Goal: Transaction & Acquisition: Obtain resource

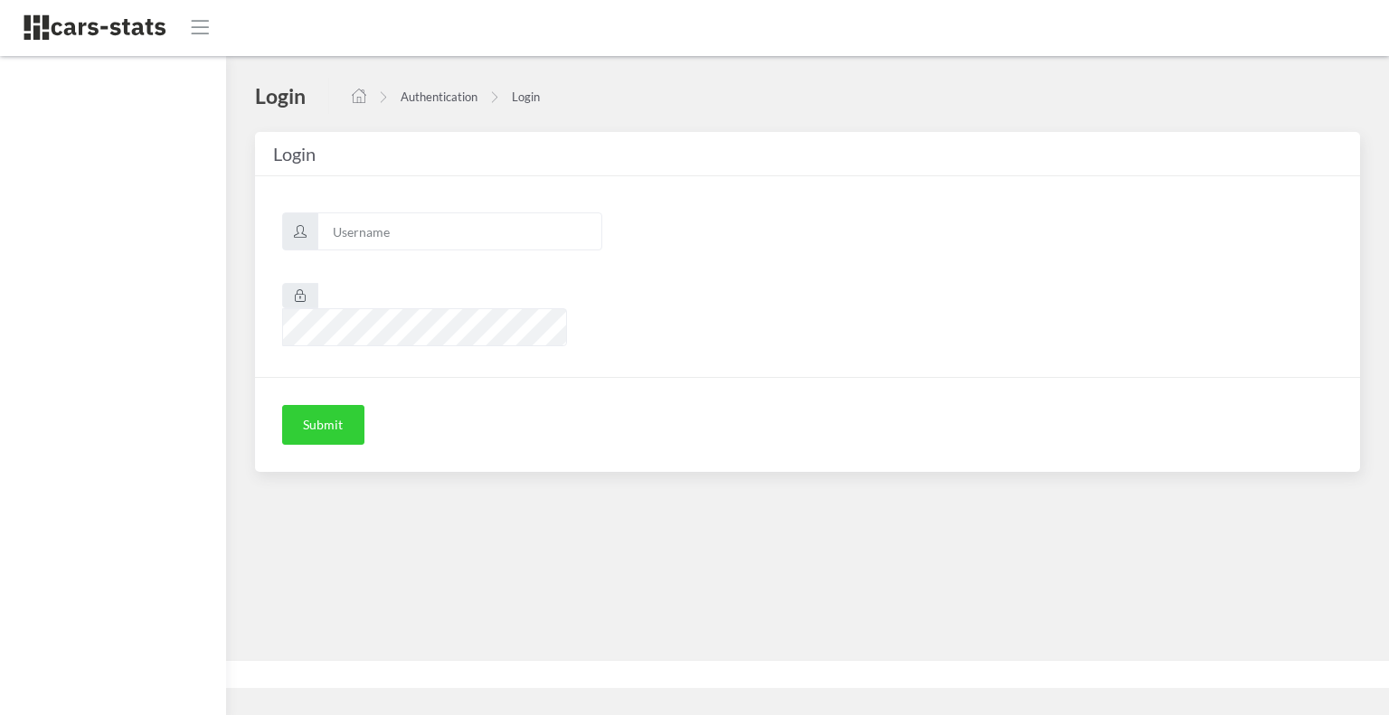
scroll to position [14, 14]
type input "skoda"
click at [308, 405] on button "Submit" at bounding box center [323, 425] width 82 height 40
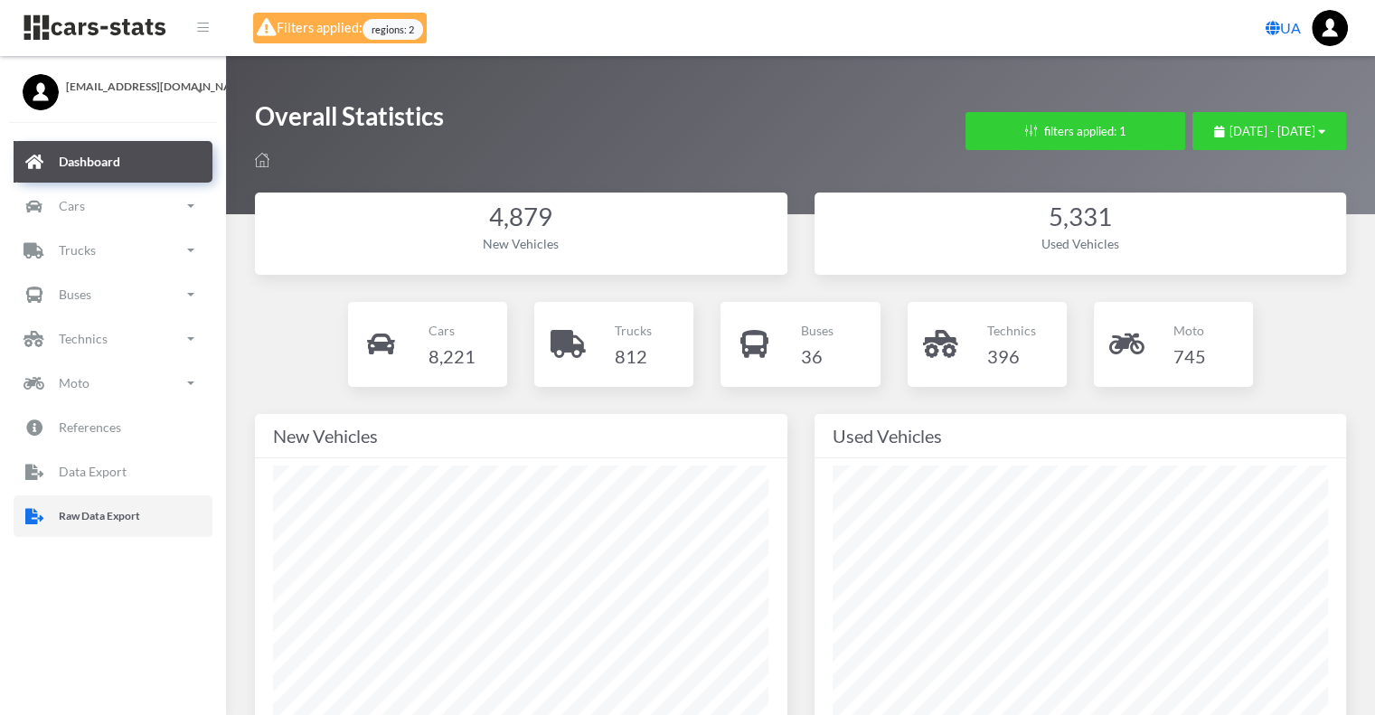
click at [135, 509] on p "Raw Data Export" at bounding box center [99, 516] width 81 height 20
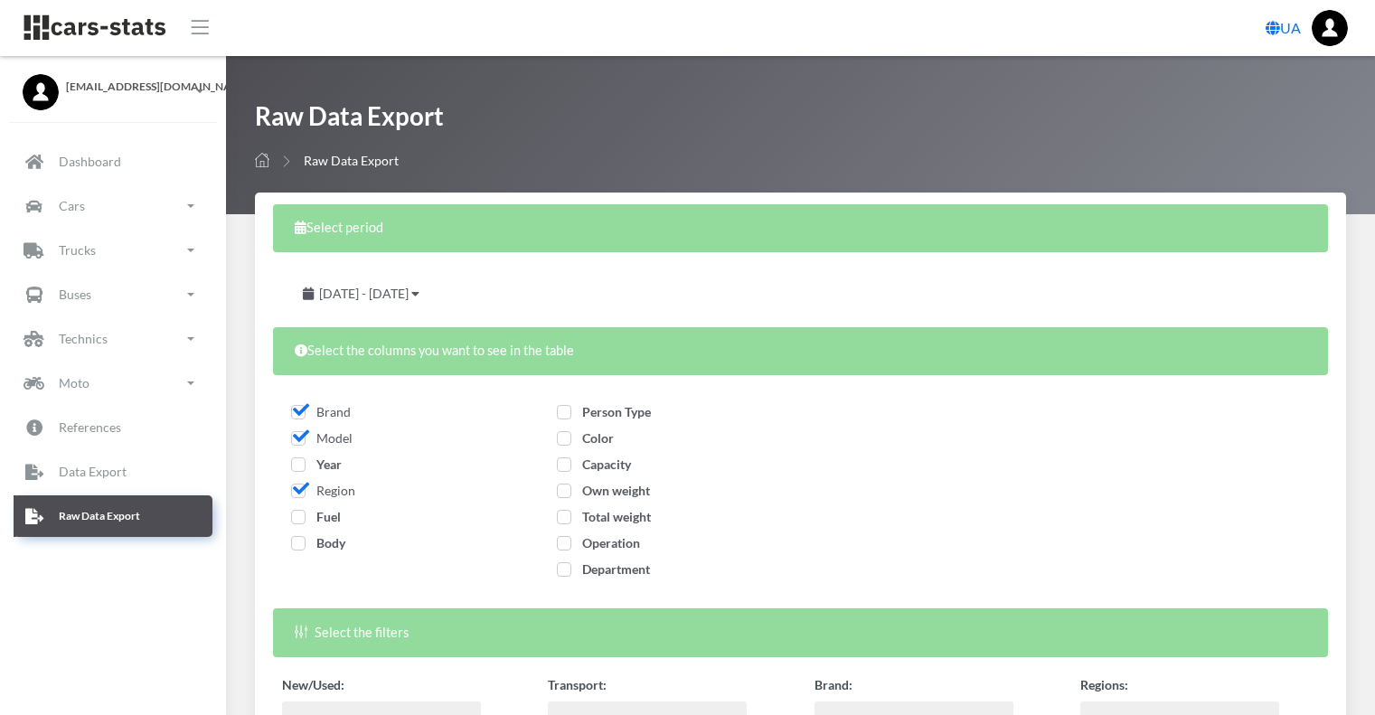
select select
click at [293, 468] on span "Year" at bounding box center [316, 464] width 51 height 15
checkbox input "true"
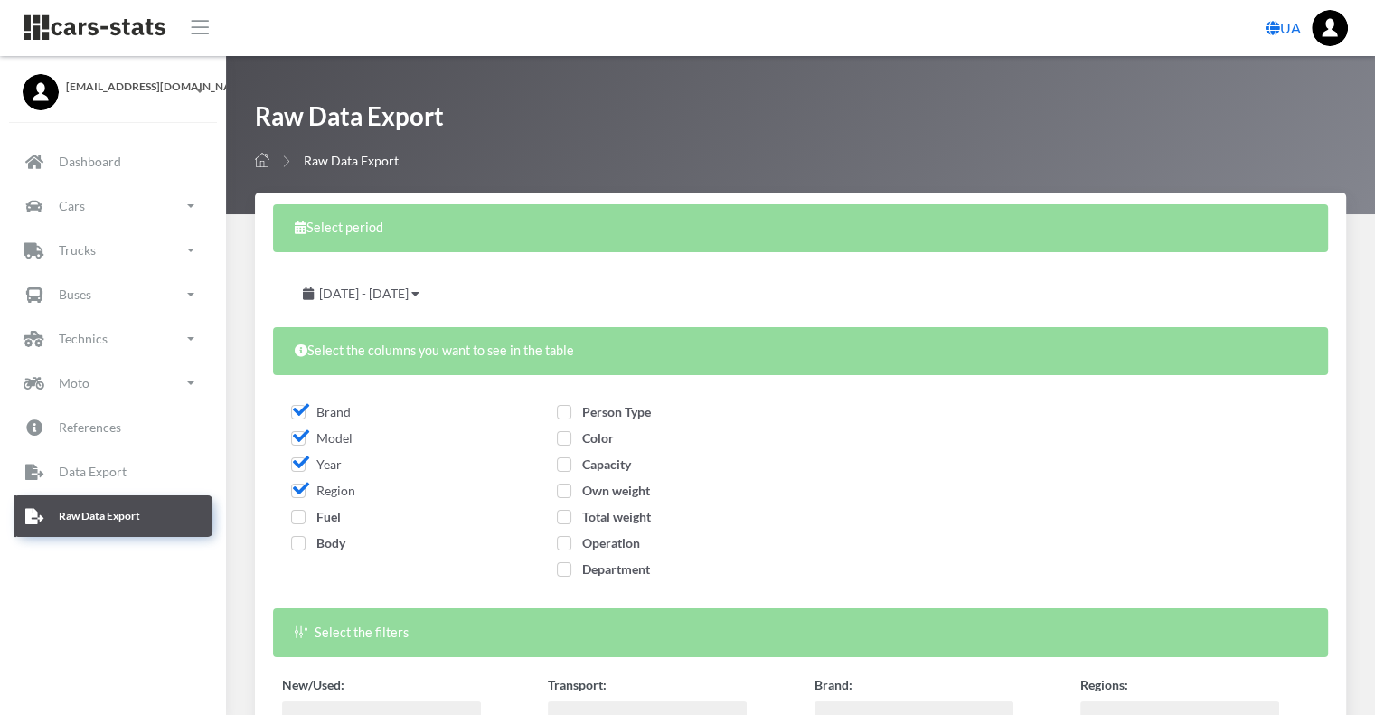
click at [293, 516] on span "Fuel" at bounding box center [316, 516] width 50 height 15
checkbox input "true"
click at [304, 542] on span "Body" at bounding box center [318, 542] width 54 height 15
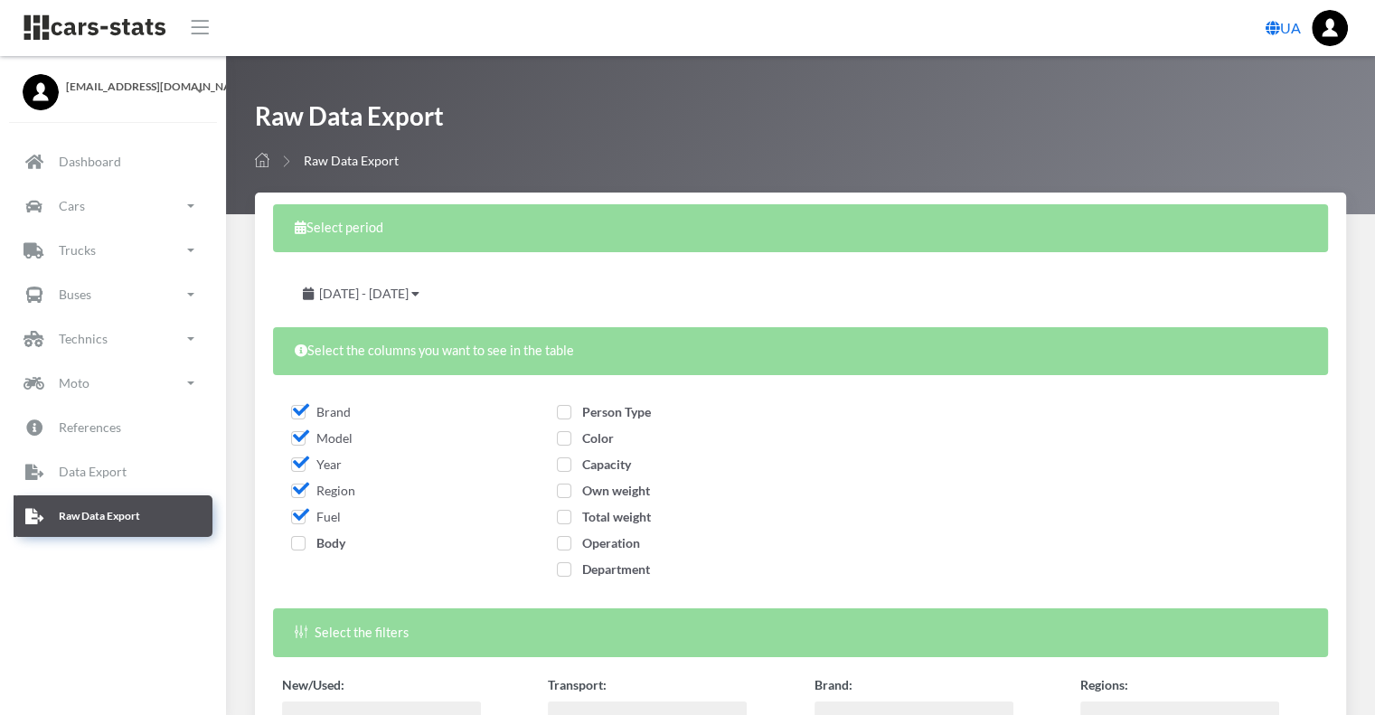
checkbox input "true"
click at [571, 410] on span "Person Type" at bounding box center [604, 411] width 94 height 15
checkbox input "true"
click at [569, 436] on span "Color" at bounding box center [585, 437] width 57 height 15
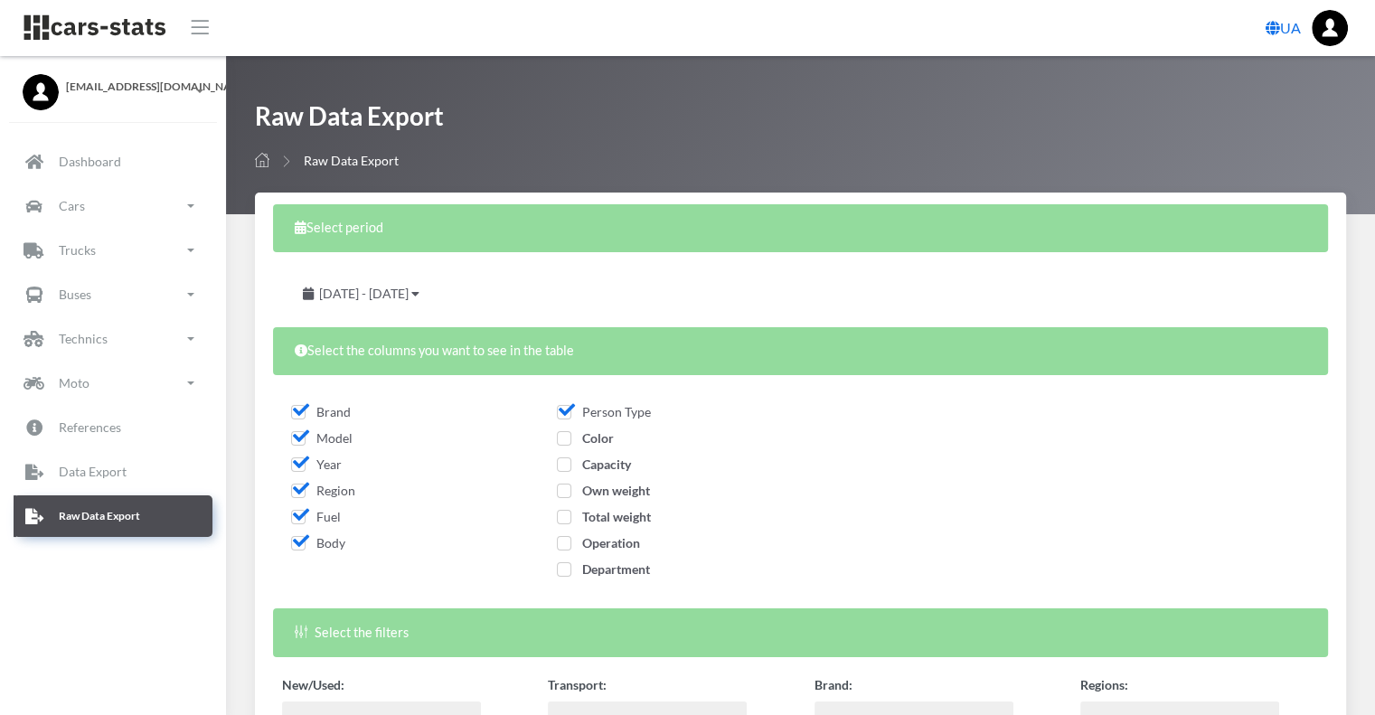
checkbox input "true"
click at [563, 467] on span "Capacity" at bounding box center [594, 464] width 74 height 15
checkbox input "true"
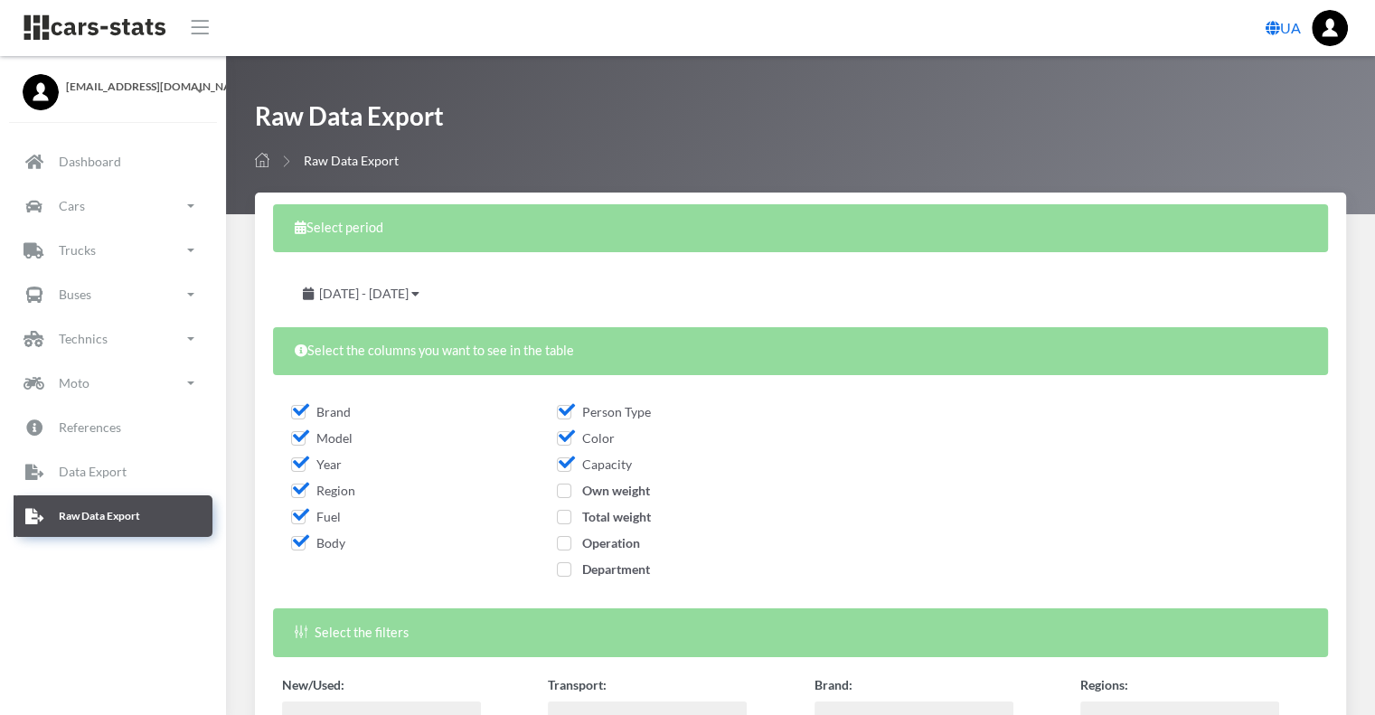
click at [561, 491] on span "Own weight" at bounding box center [603, 490] width 93 height 15
checkbox input "true"
click at [563, 524] on label "Total weight" at bounding box center [604, 516] width 94 height 19
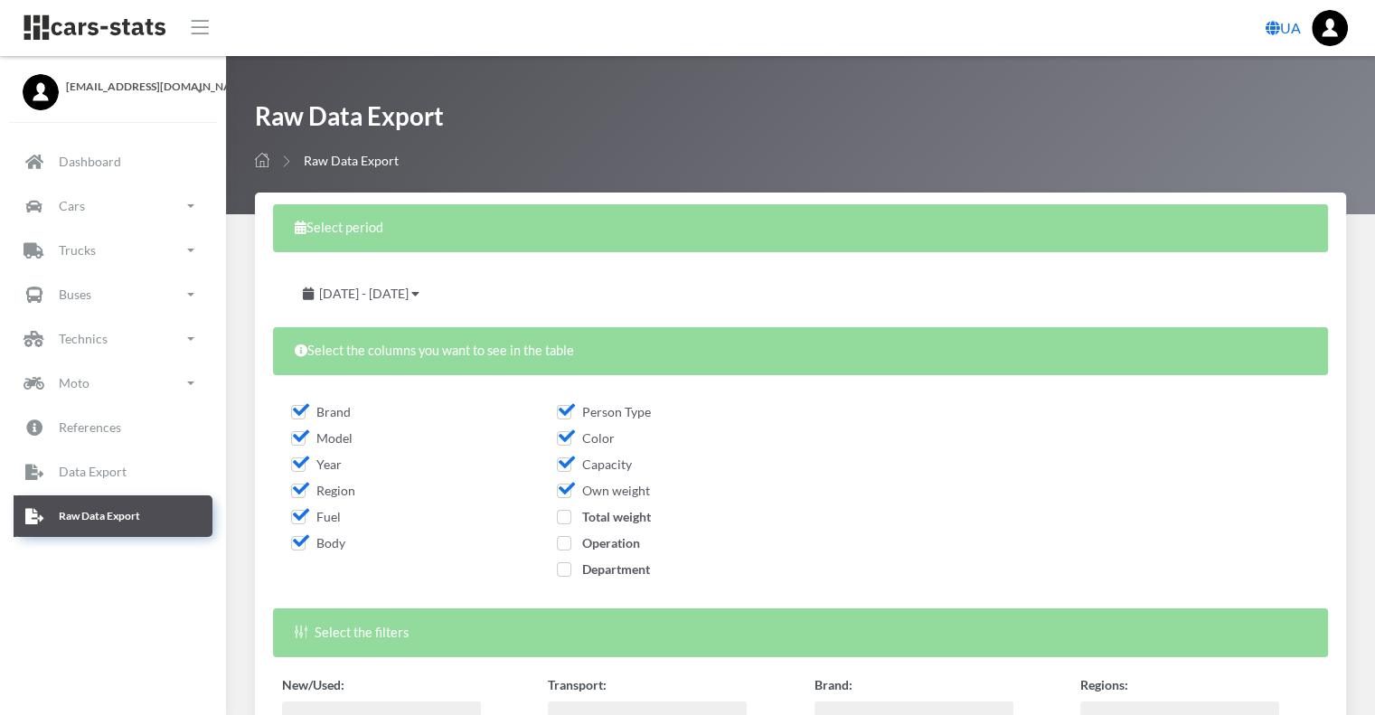
checkbox input "true"
click at [563, 542] on span "Operation" at bounding box center [598, 542] width 83 height 15
checkbox input "true"
click at [561, 573] on span "Department" at bounding box center [603, 568] width 93 height 15
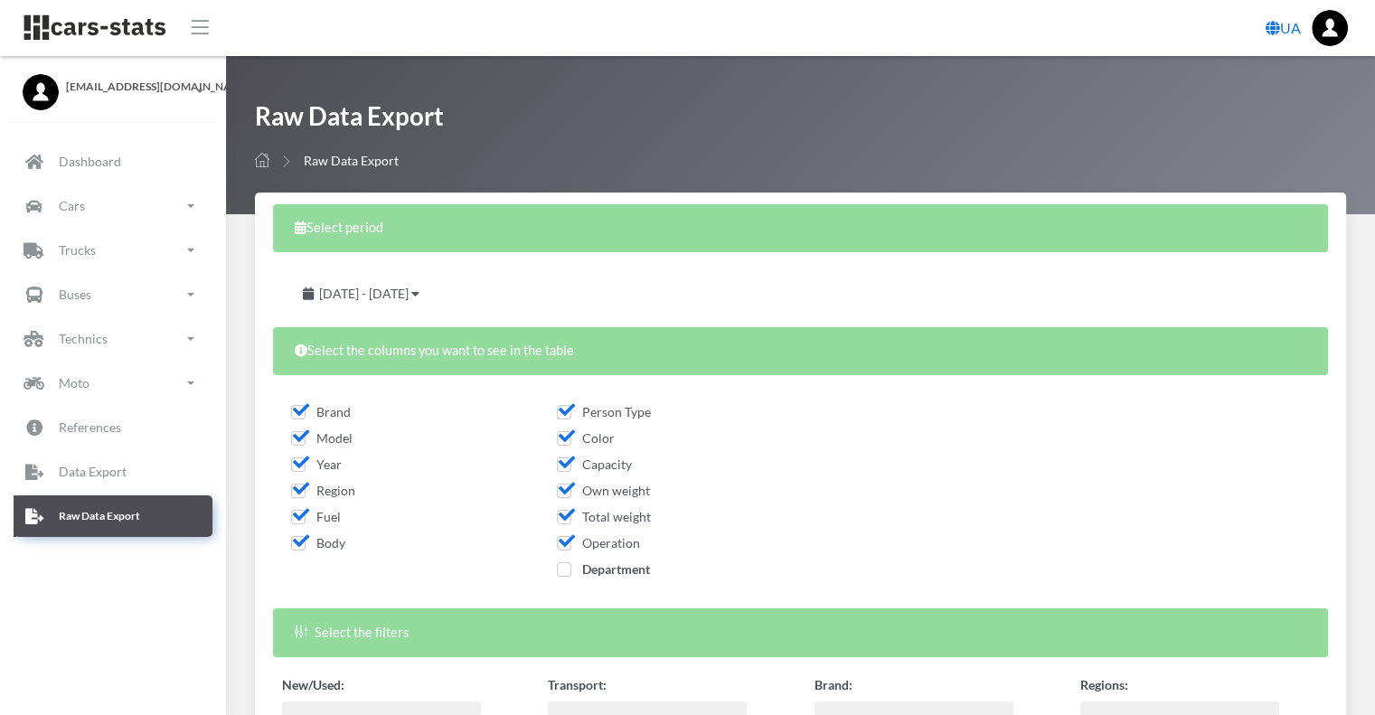
checkbox input "true"
click at [378, 292] on span "July 28, 2025 - August 27, 2025" at bounding box center [364, 293] width 90 height 15
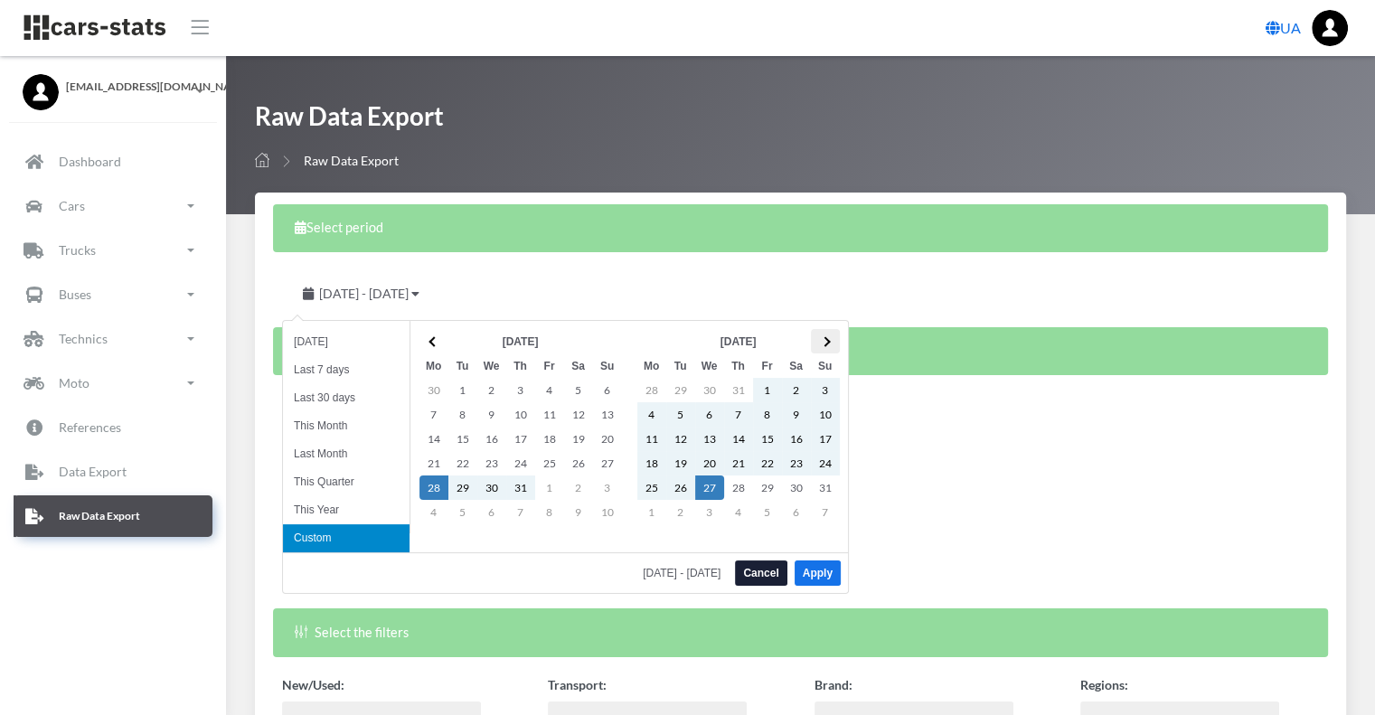
click at [827, 342] on span at bounding box center [825, 341] width 10 height 10
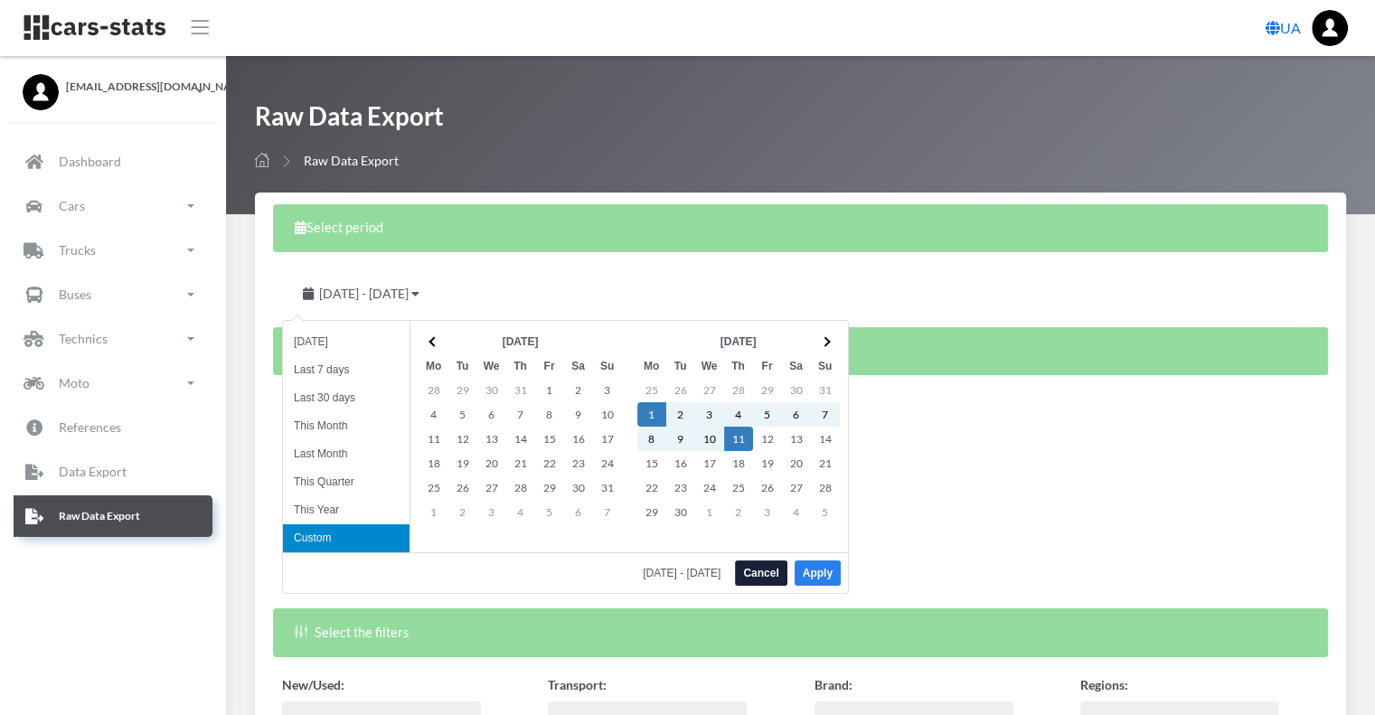
click at [831, 574] on button "Apply" at bounding box center [818, 573] width 46 height 25
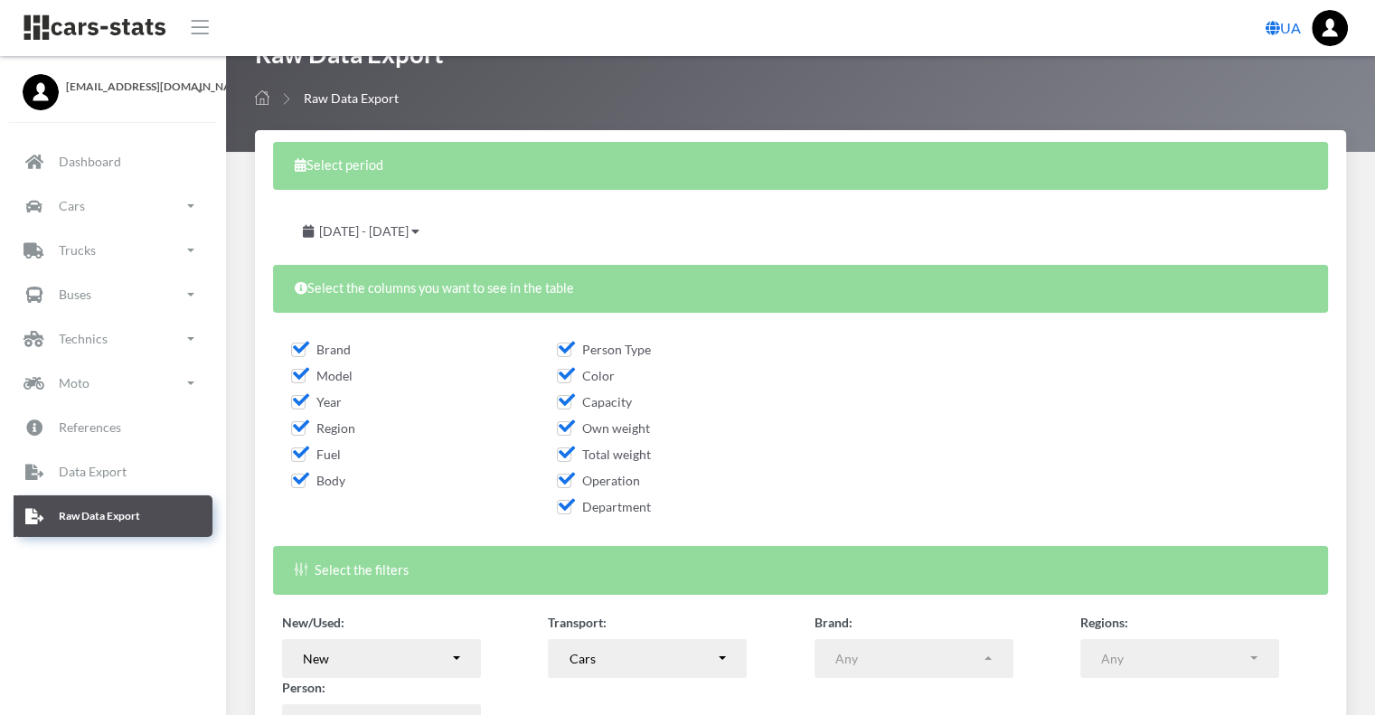
scroll to position [252, 0]
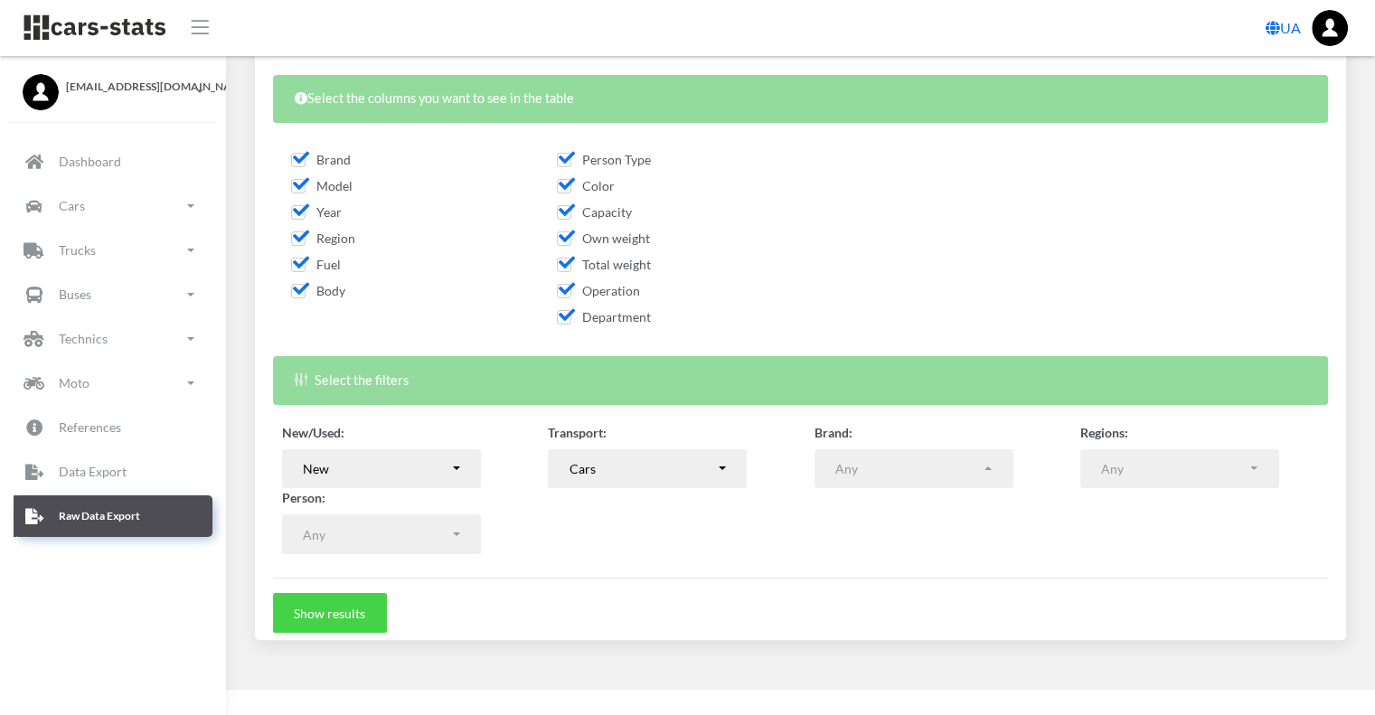
click at [328, 613] on button "Show results" at bounding box center [330, 613] width 114 height 40
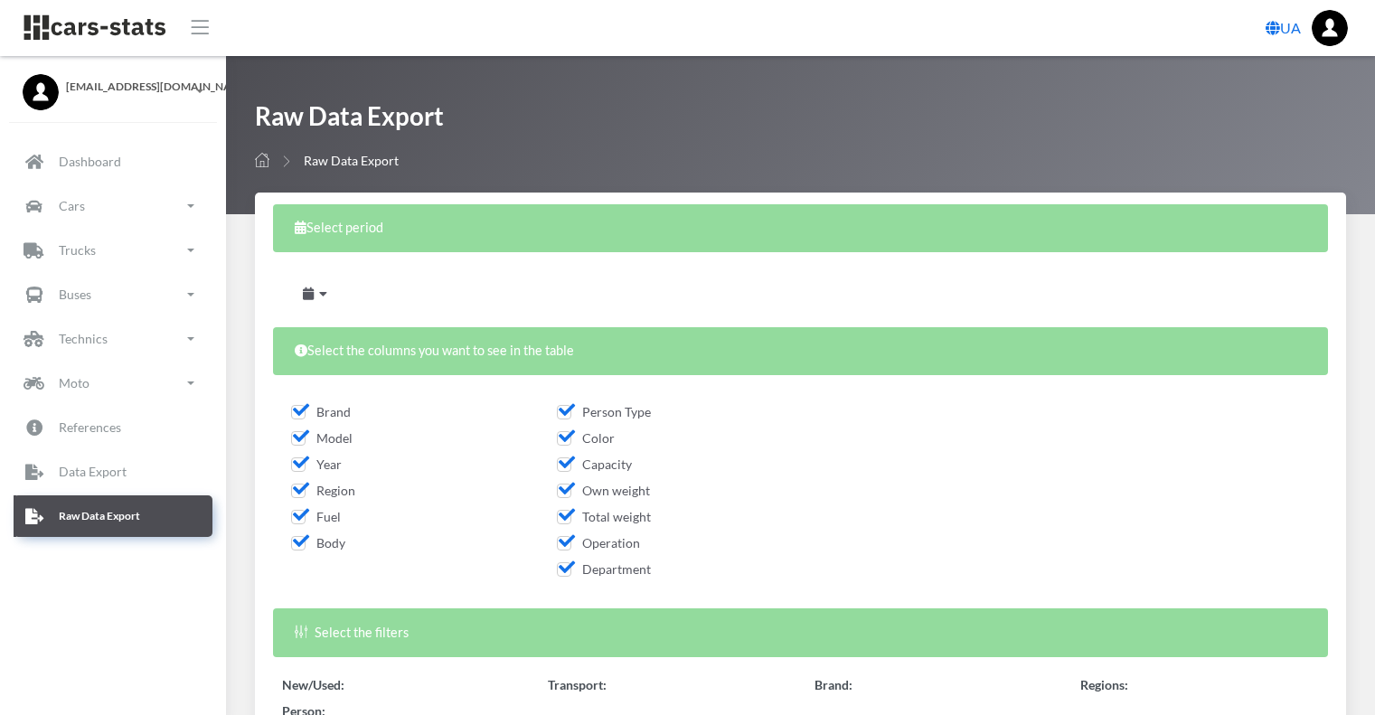
select select
select select "50"
select select
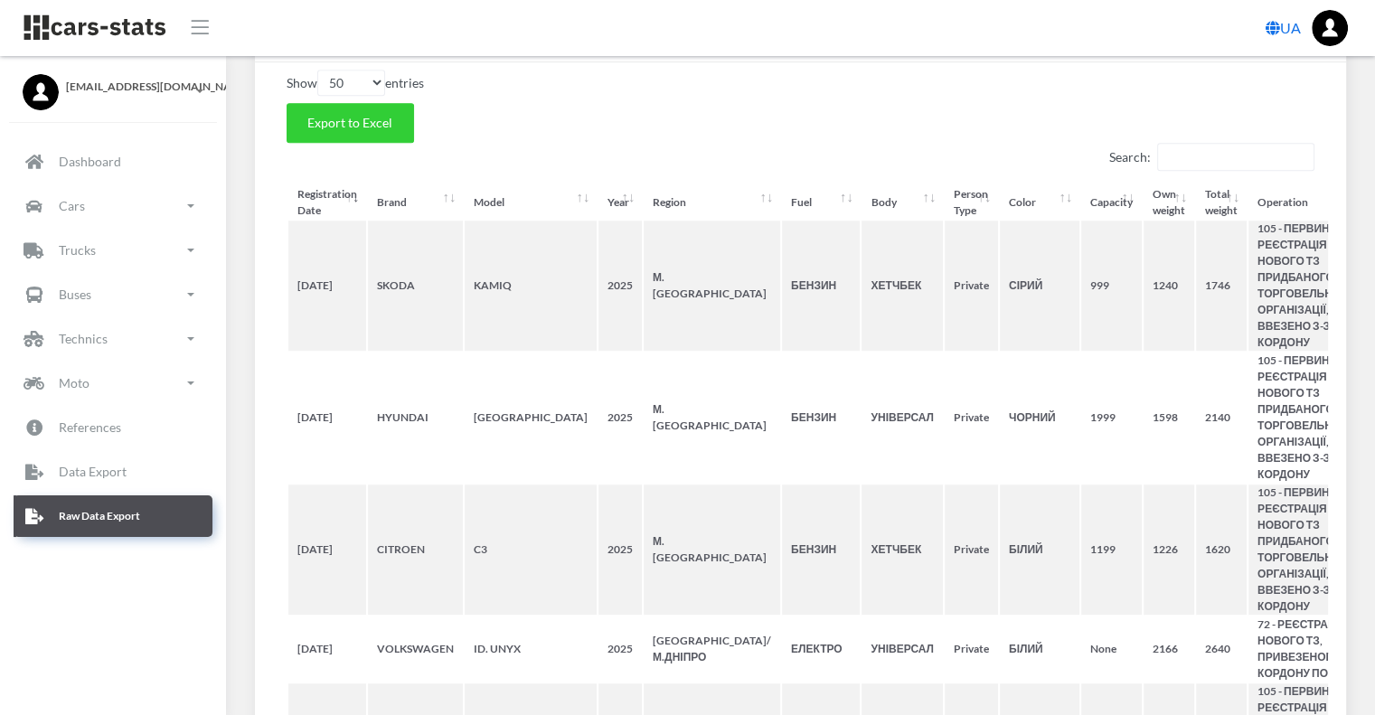
scroll to position [904, 0]
click at [330, 121] on span "Export to Excel" at bounding box center [349, 119] width 85 height 15
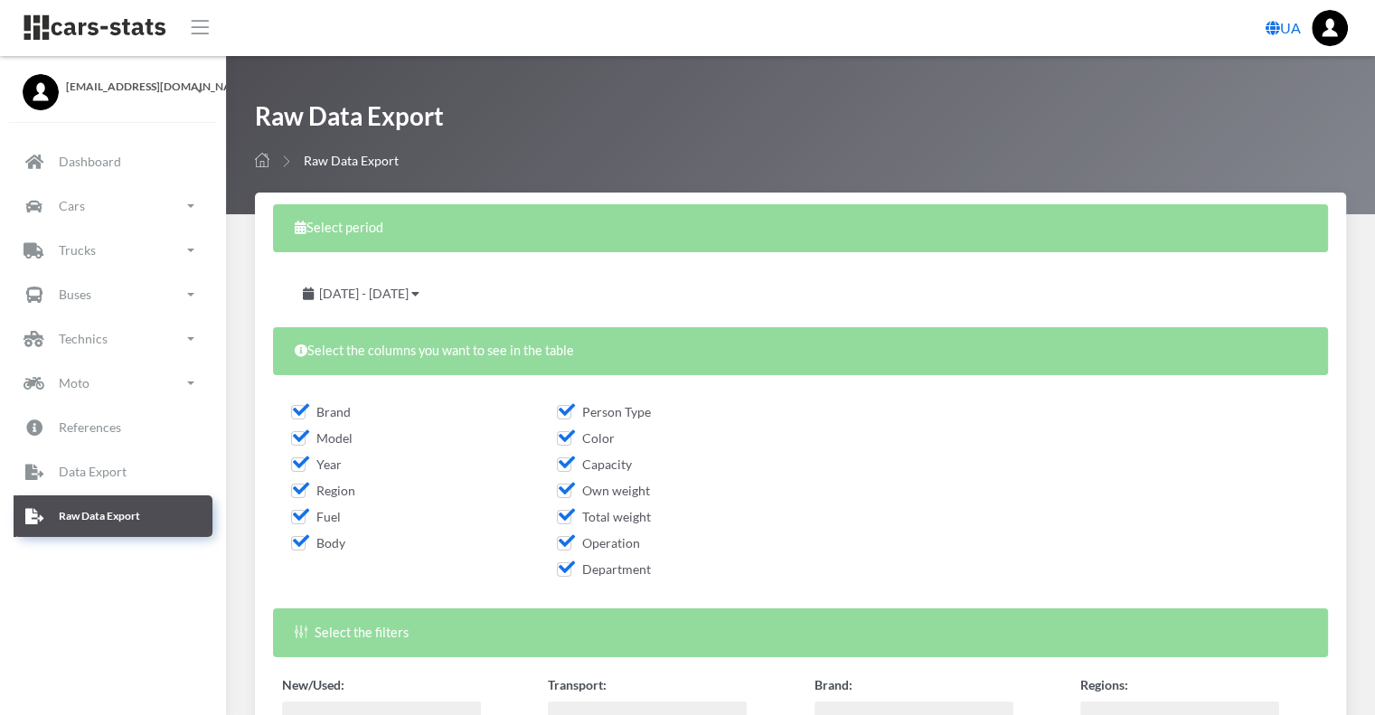
scroll to position [271, 0]
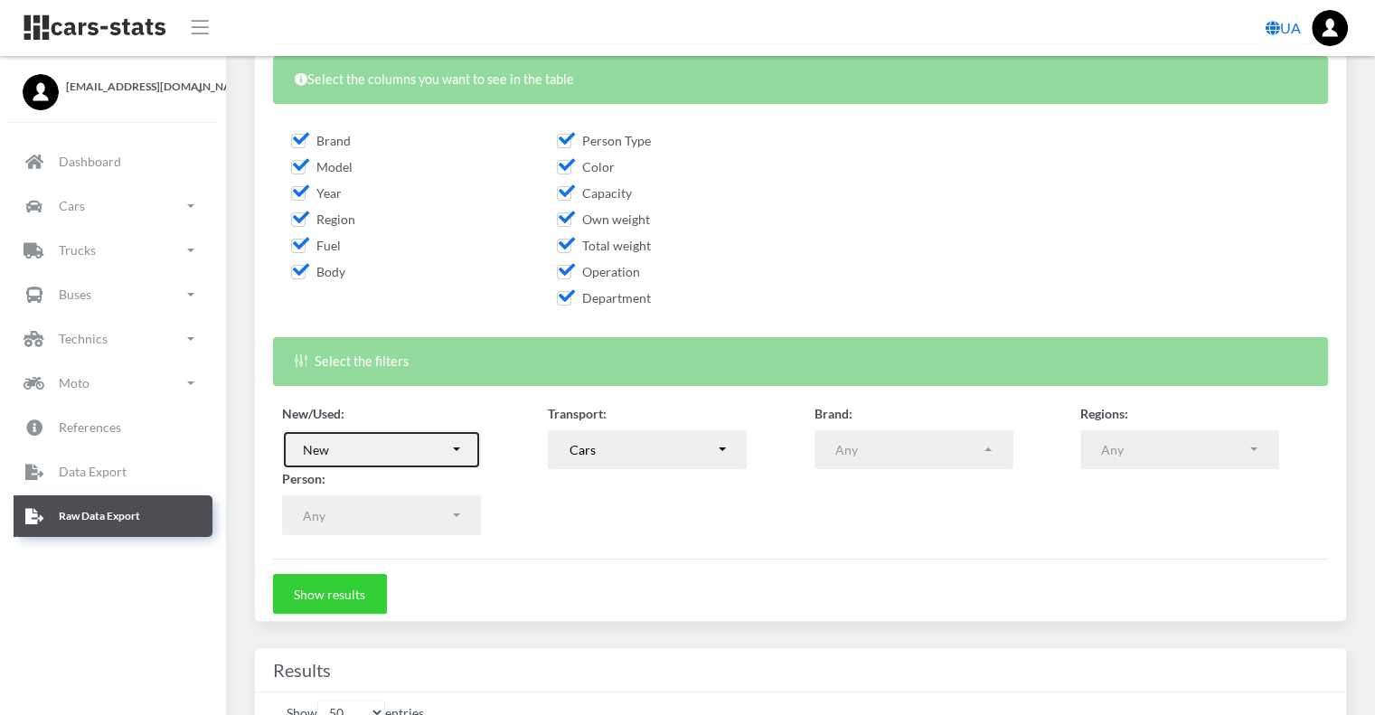
click at [445, 458] on div "New" at bounding box center [376, 449] width 146 height 19
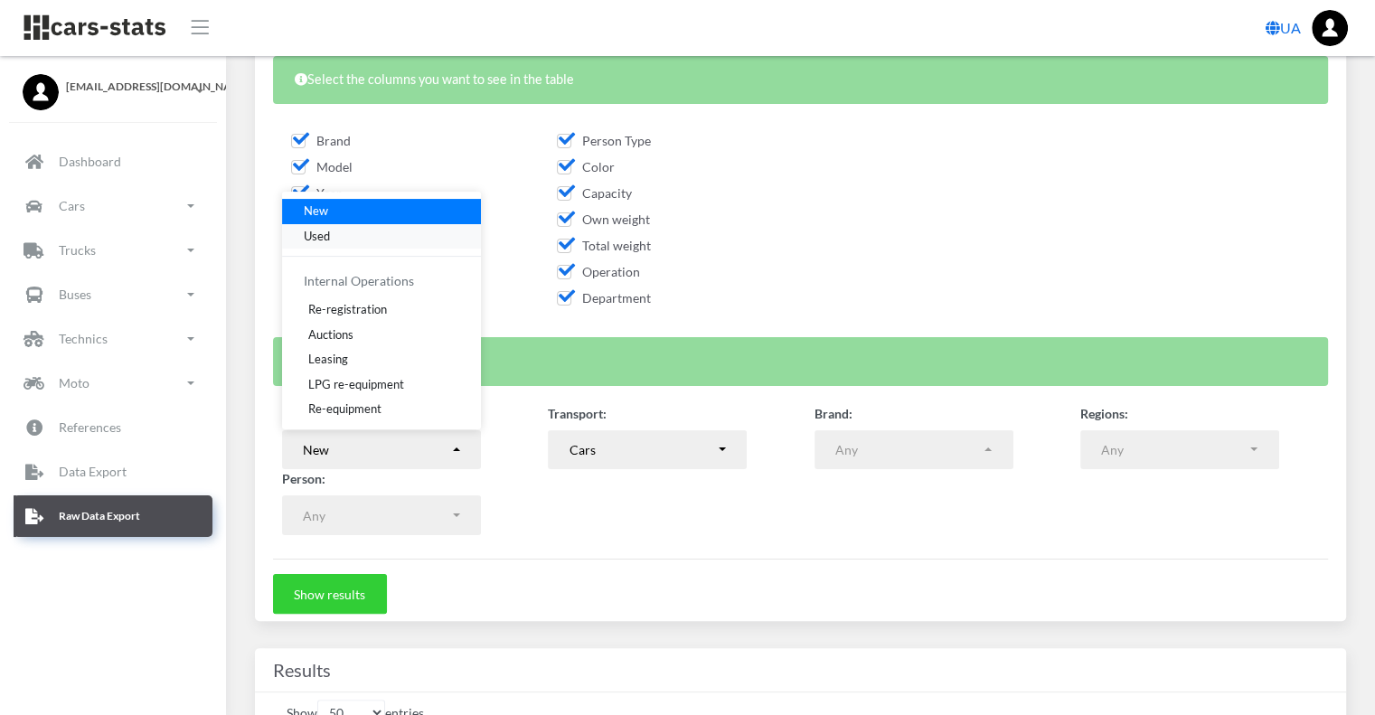
click at [335, 239] on link "Used" at bounding box center [381, 235] width 199 height 25
select select "used-import"
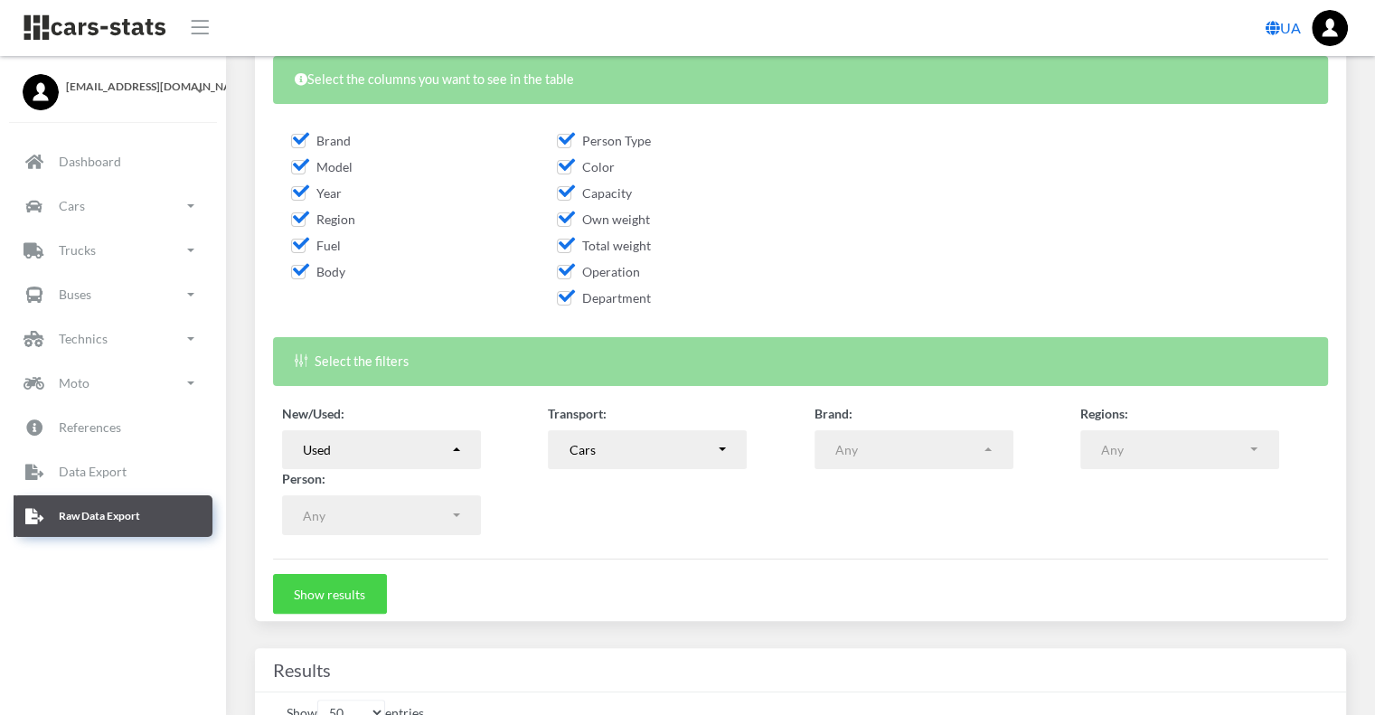
click at [338, 591] on button "Show results" at bounding box center [330, 594] width 114 height 40
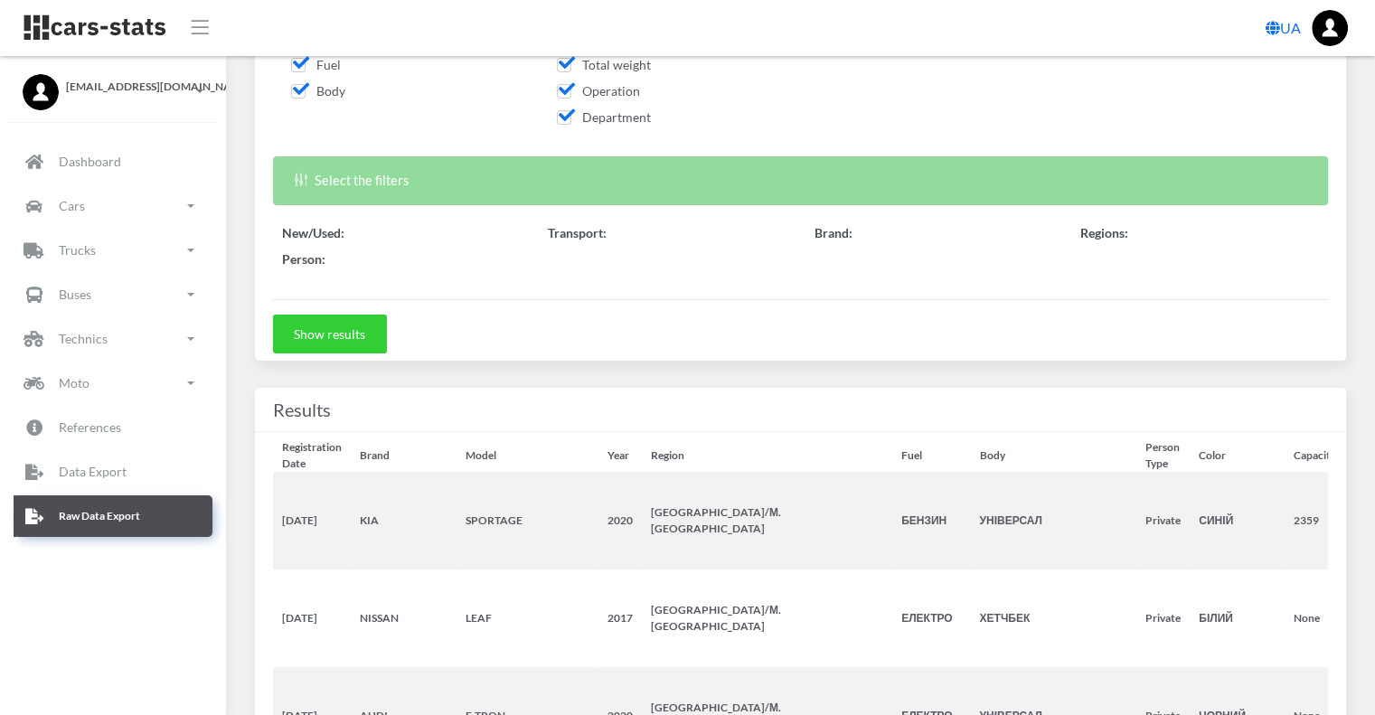
scroll to position [542, 0]
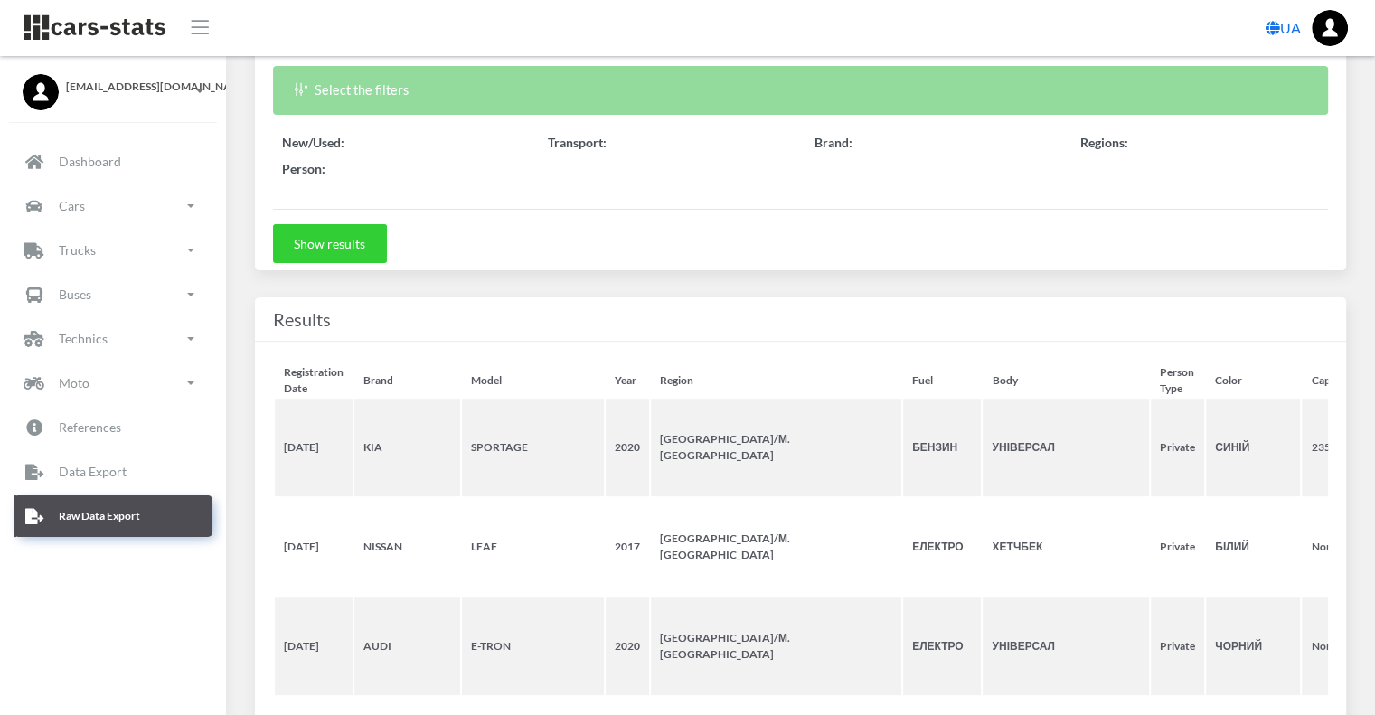
select select "50"
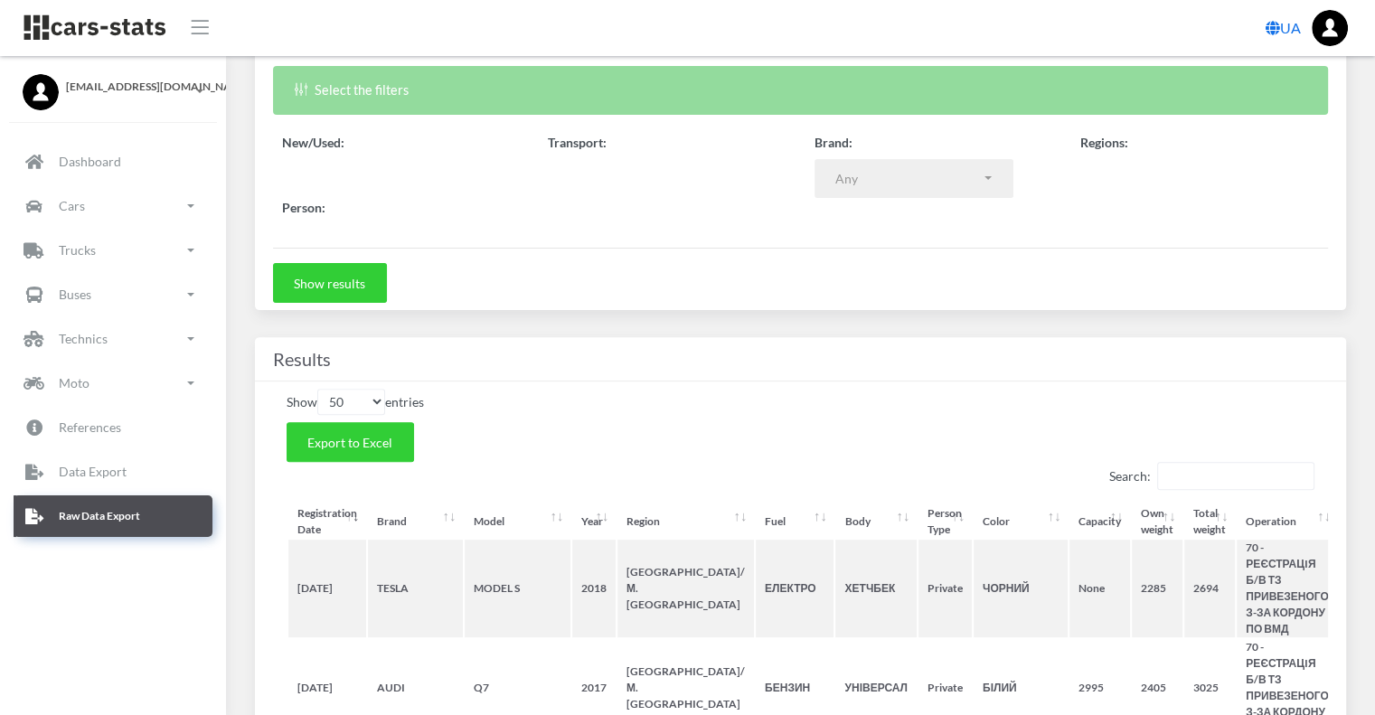
select select
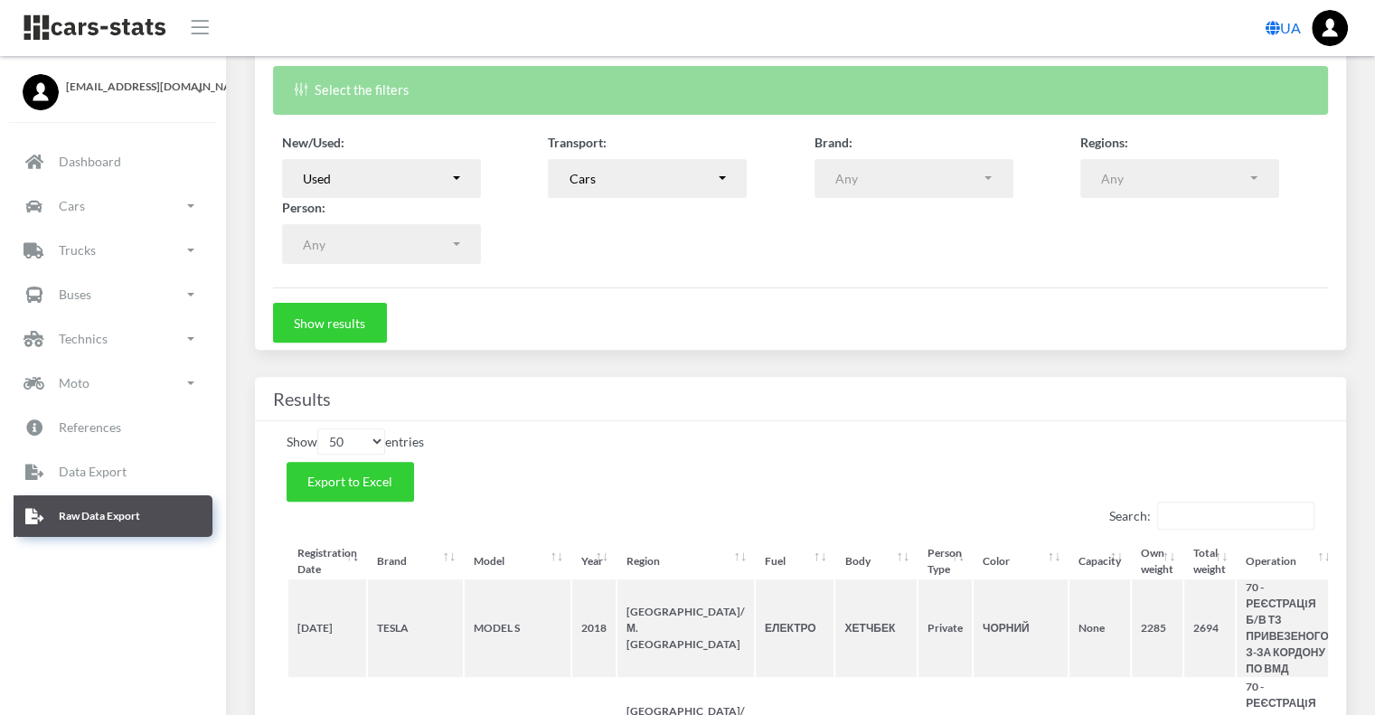
scroll to position [14, 14]
click at [369, 481] on span "Export to Excel" at bounding box center [349, 481] width 85 height 15
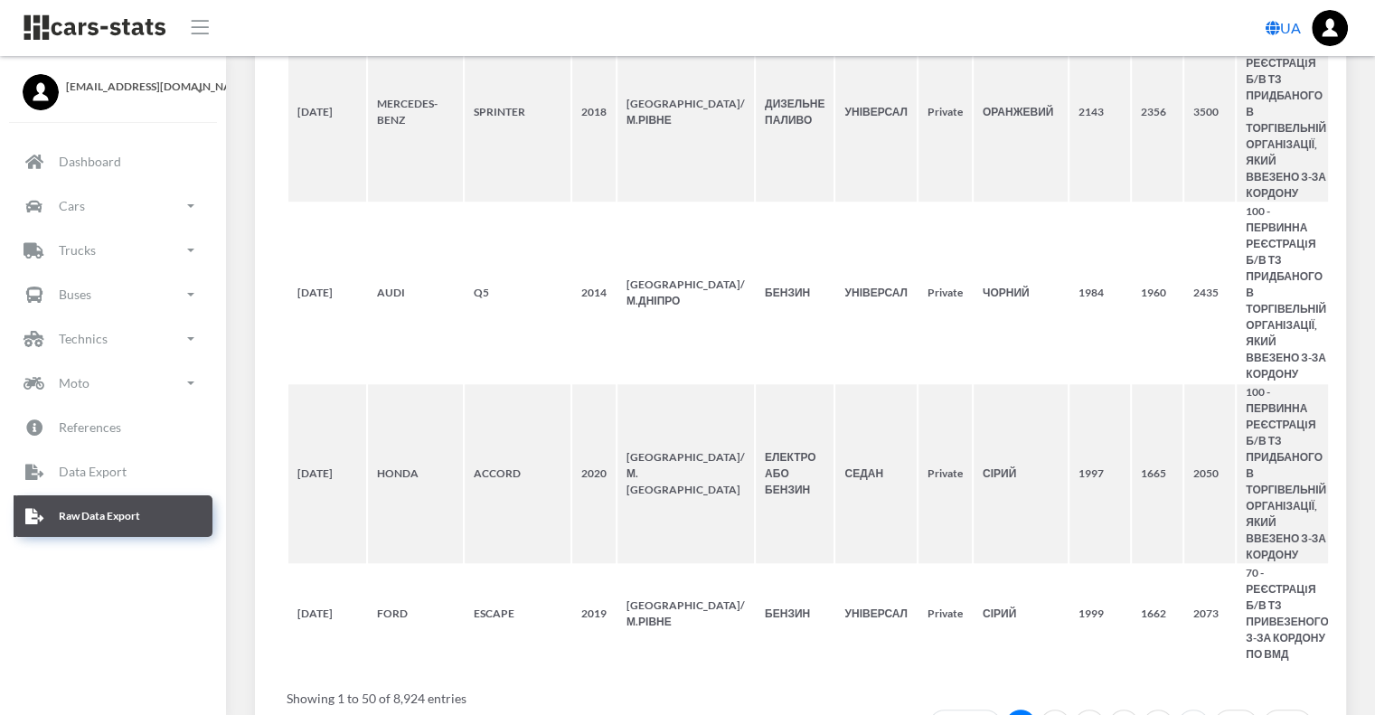
scroll to position [8544, 0]
